Goal: Check status: Check status

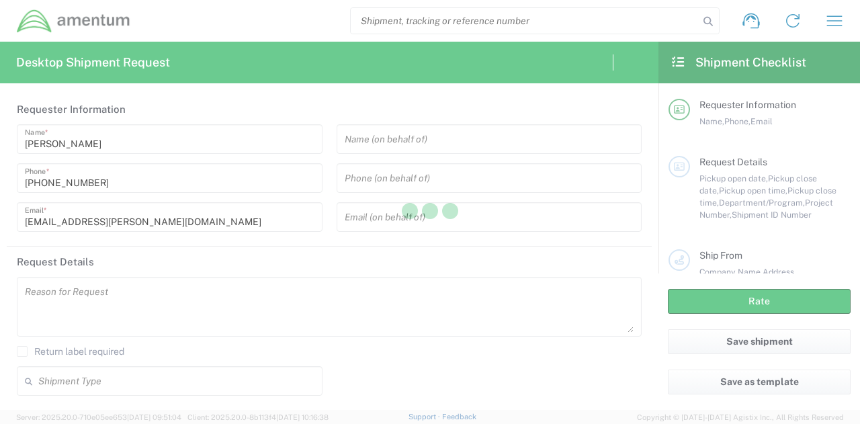
type input "[GEOGRAPHIC_DATA]"
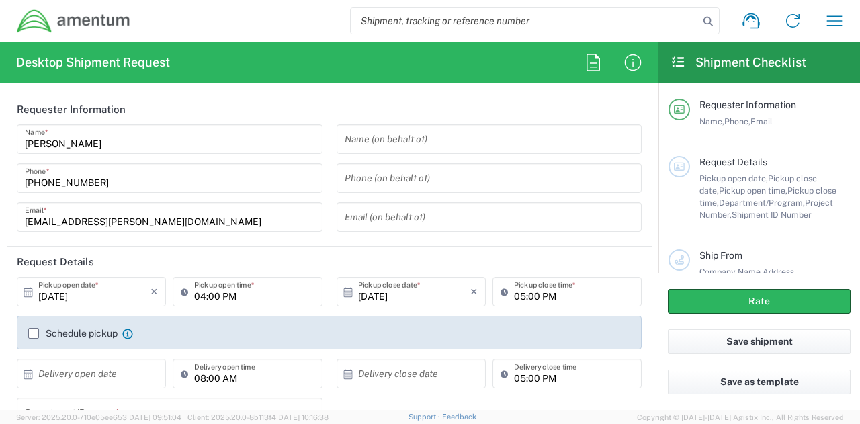
type input "[DOMAIN_NAME]"
click at [845, 26] on icon "button" at bounding box center [835, 21] width 22 height 22
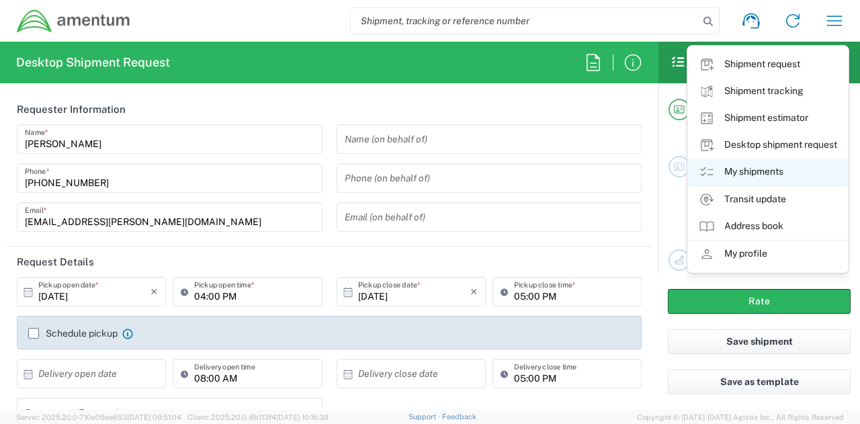
click at [776, 167] on link "My shipments" at bounding box center [768, 172] width 160 height 27
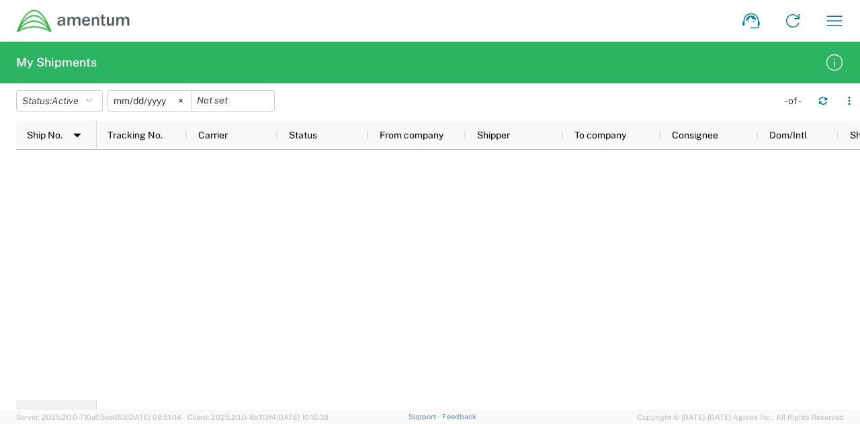
click at [164, 103] on input "[DATE]" at bounding box center [149, 101] width 83 height 20
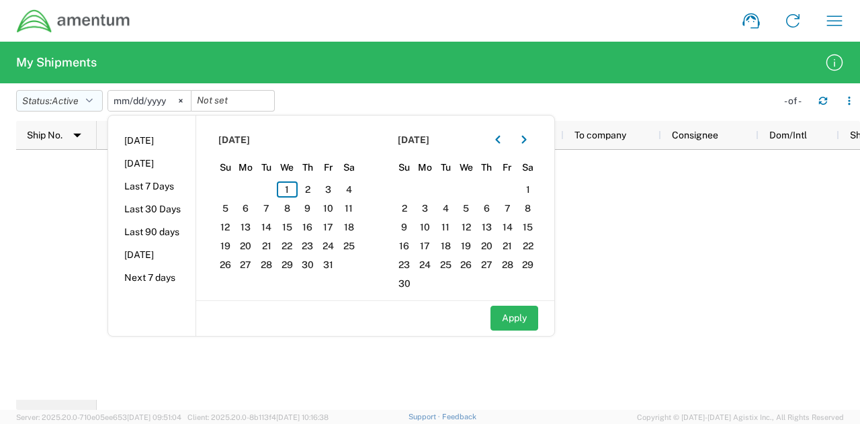
click at [74, 95] on span "Active" at bounding box center [65, 101] width 27 height 13
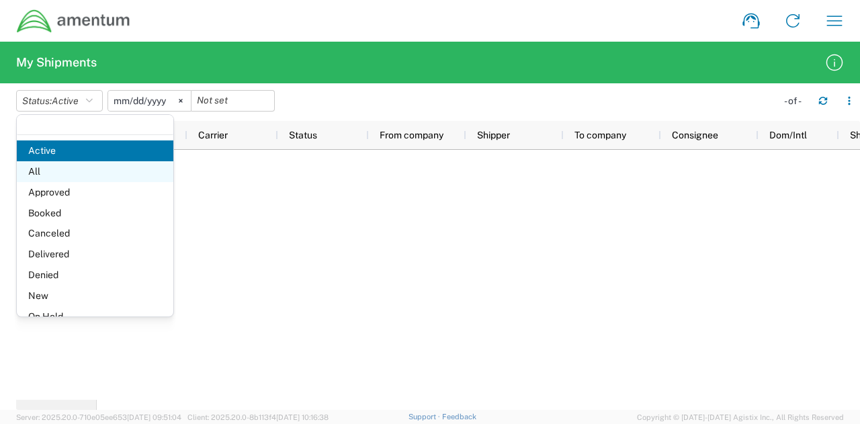
click at [83, 165] on span "All" at bounding box center [95, 171] width 157 height 21
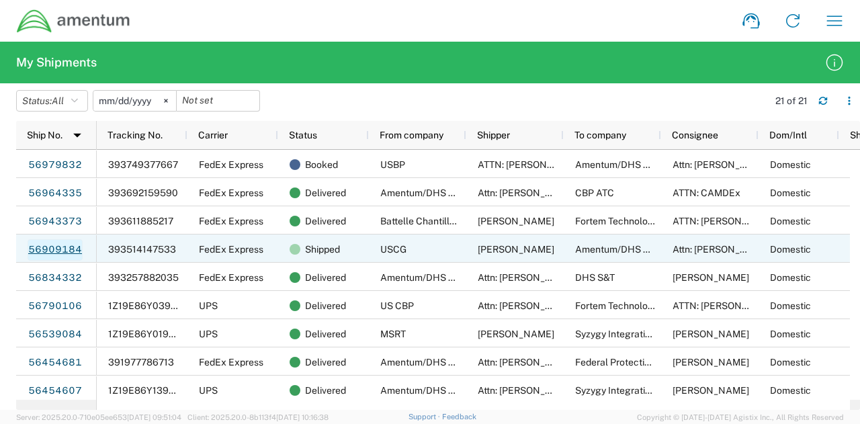
click at [62, 254] on link "56909184" at bounding box center [55, 250] width 55 height 22
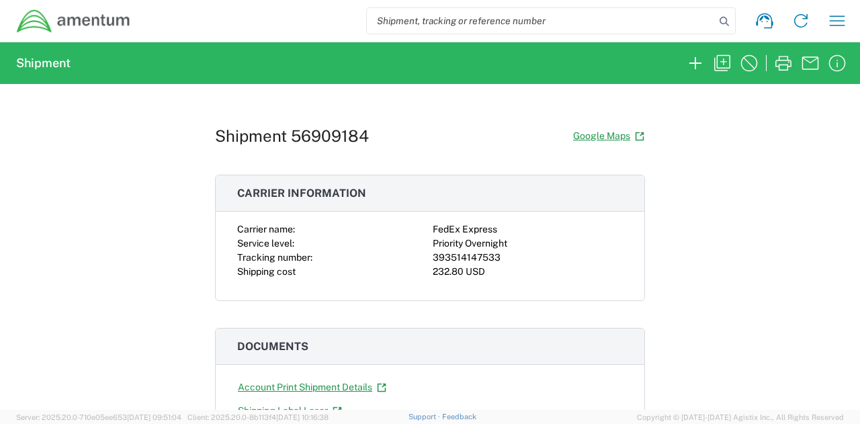
click at [445, 256] on div "393514147533" at bounding box center [528, 258] width 190 height 14
copy div "393514147533"
